Goal: Find specific page/section: Find specific page/section

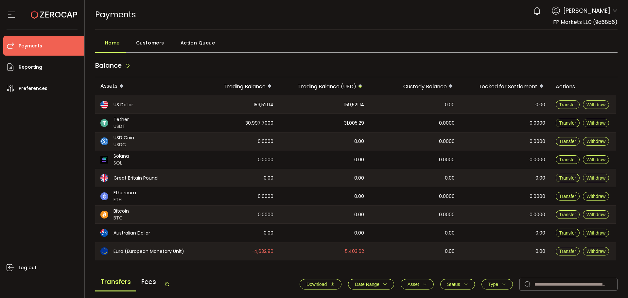
scroll to position [229, 0]
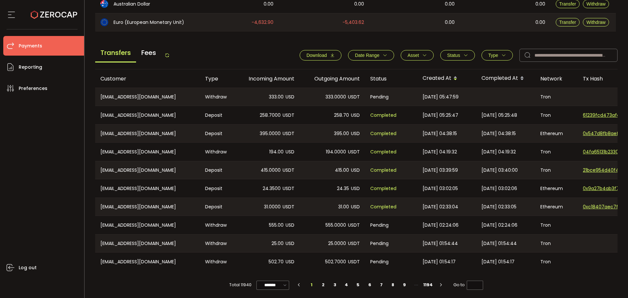
click at [252, 54] on div "Transfers Fees Download Date Range - Asset BTC ETH EUR GBP USD USDC USDT Clear …" at bounding box center [356, 57] width 523 height 25
drag, startPoint x: 177, startPoint y: 56, endPoint x: 168, endPoint y: 56, distance: 9.2
click at [176, 56] on div "Transfers Fees Download Date Range - Asset BTC ETH EUR GBP USD USDC USDT Clear …" at bounding box center [356, 57] width 523 height 25
click at [168, 56] on icon at bounding box center [167, 55] width 5 height 5
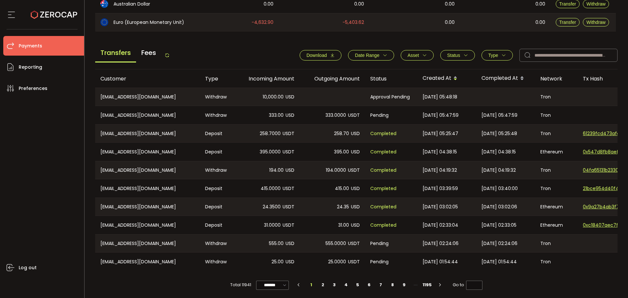
click at [167, 56] on icon at bounding box center [167, 55] width 5 height 5
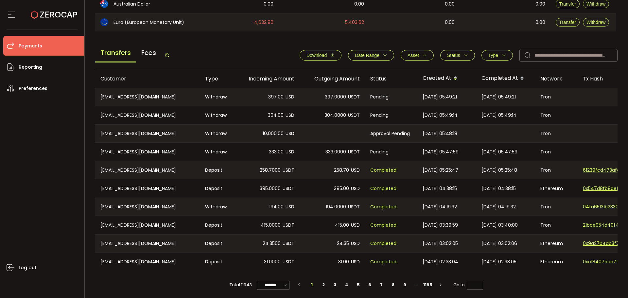
click at [166, 54] on div "Transfers Fees" at bounding box center [132, 55] width 75 height 15
click at [168, 54] on icon at bounding box center [167, 55] width 5 height 5
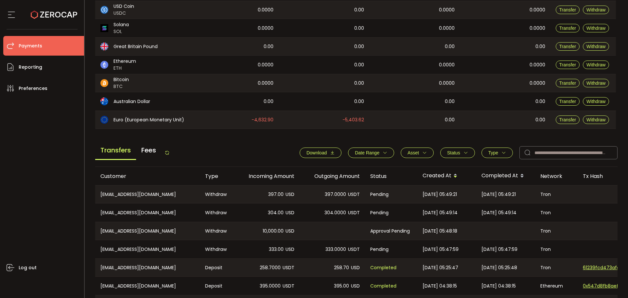
scroll to position [196, 0]
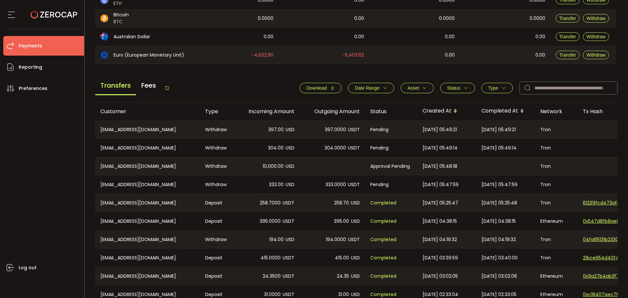
click at [170, 86] on icon at bounding box center [167, 87] width 5 height 5
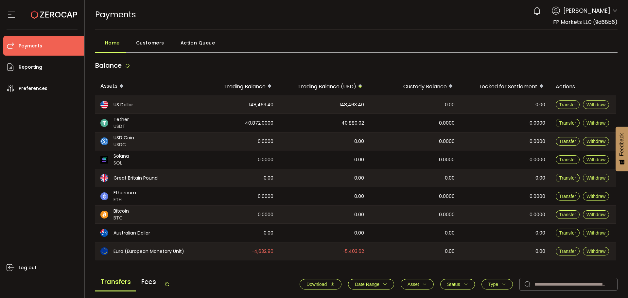
scroll to position [196, 0]
